Goal: Task Accomplishment & Management: Use online tool/utility

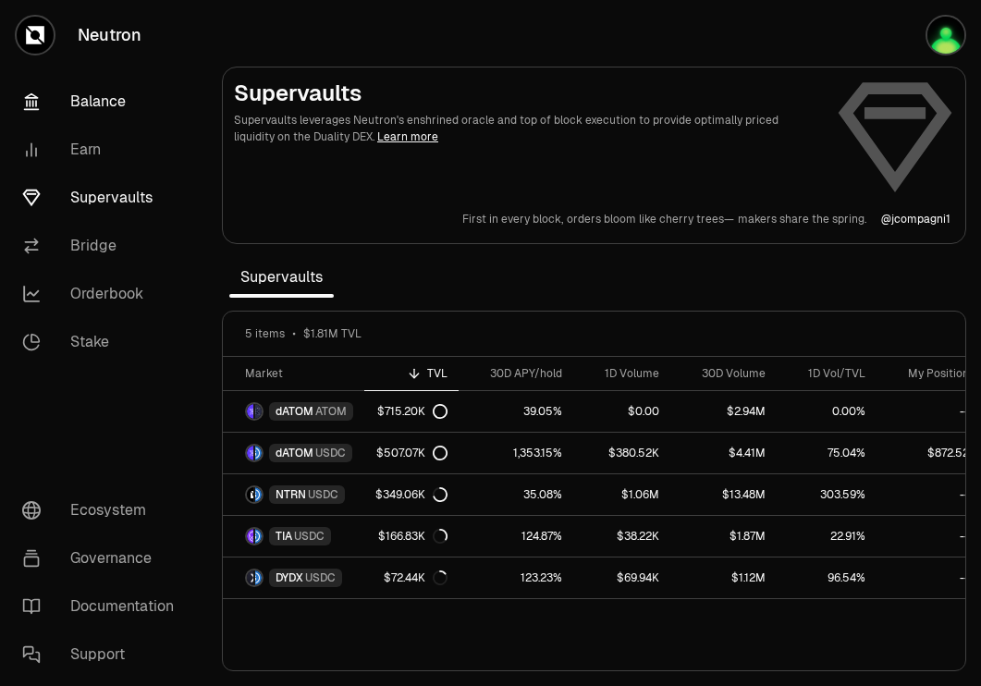
click at [125, 101] on link "Balance" at bounding box center [103, 102] width 192 height 48
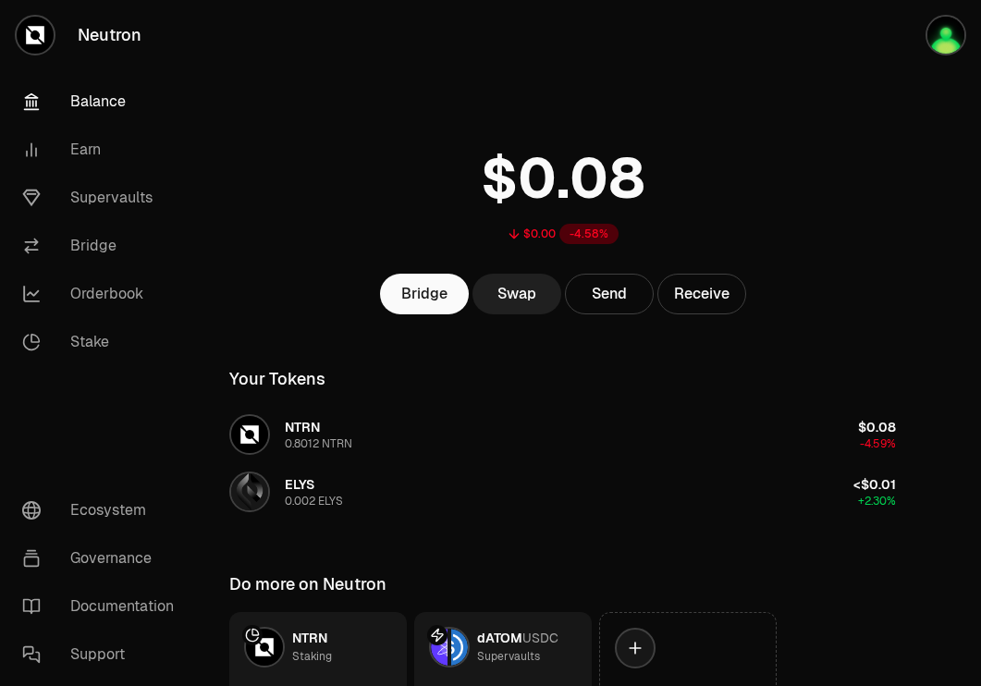
scroll to position [148, 0]
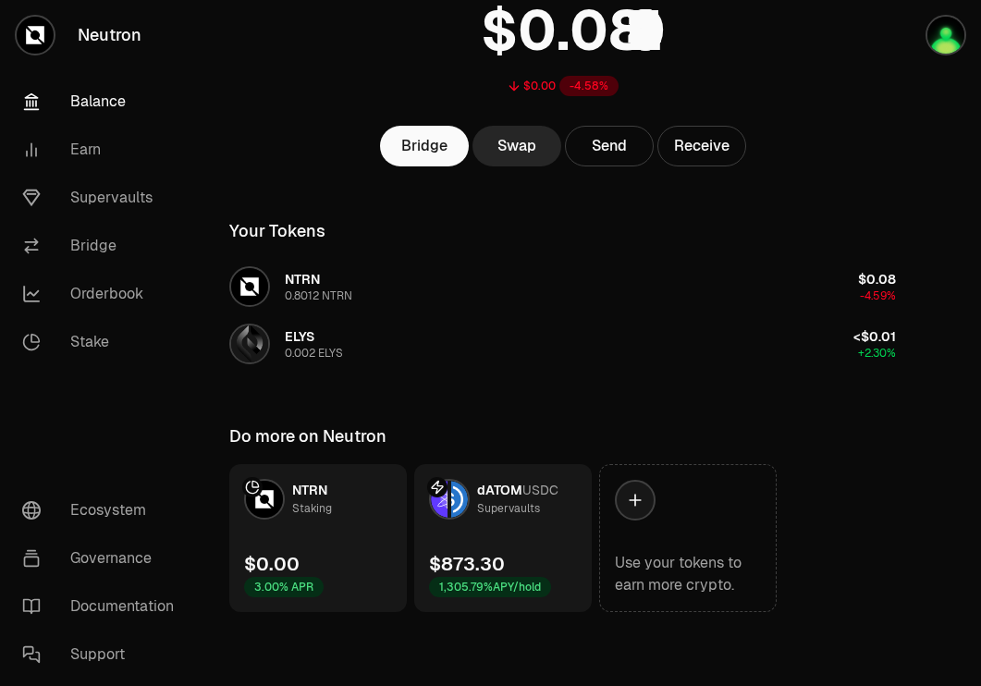
scroll to position [147, 0]
click at [98, 191] on link "Supervaults" at bounding box center [103, 198] width 192 height 48
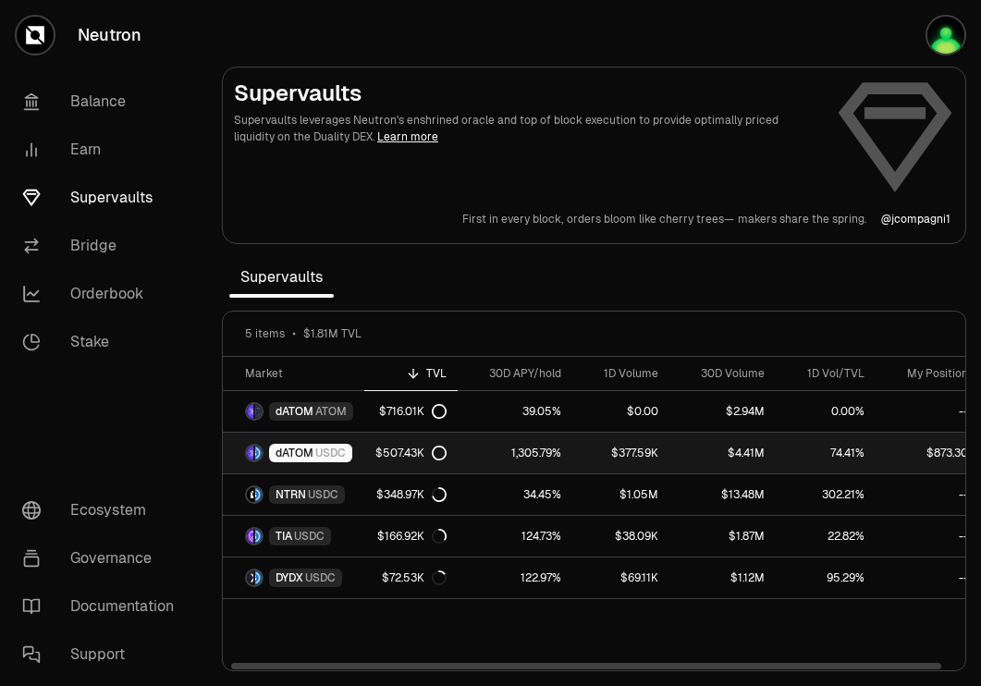
click at [364, 449] on link "$507.43K" at bounding box center [410, 453] width 93 height 41
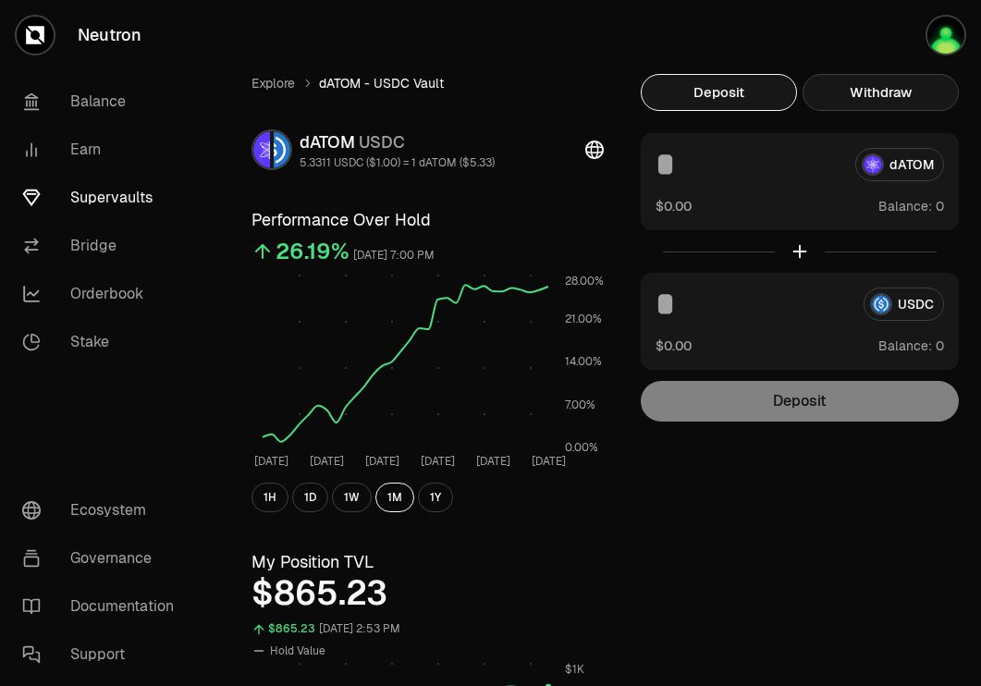
click at [904, 92] on button "Withdraw" at bounding box center [881, 92] width 156 height 37
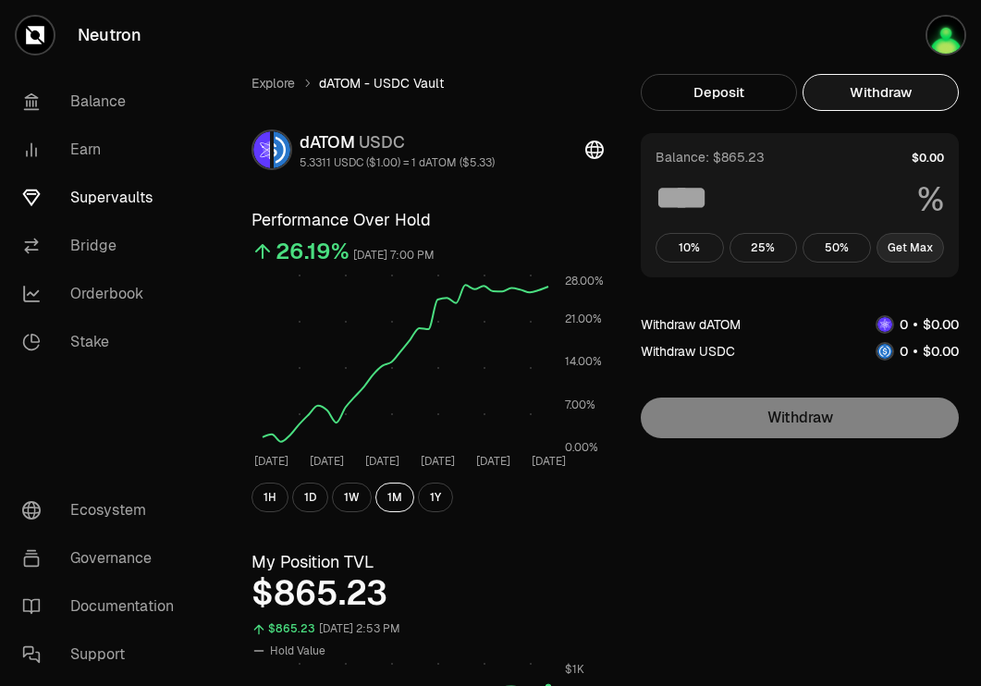
click at [897, 244] on button "Get Max" at bounding box center [911, 248] width 68 height 30
type input "***"
